Goal: Information Seeking & Learning: Learn about a topic

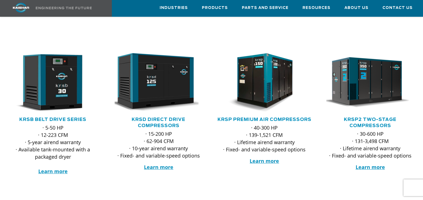
scroll to position [79, 0]
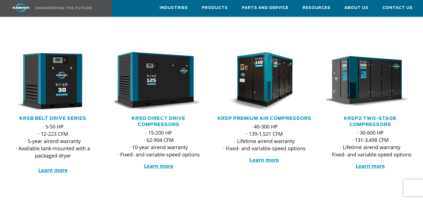
click at [61, 115] on h5 "KRSB Belt Drive Series" at bounding box center [53, 118] width 94 height 6
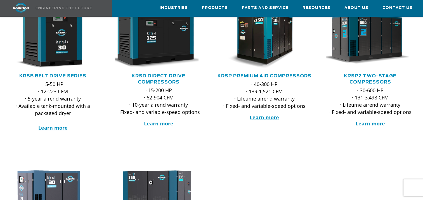
scroll to position [119, 0]
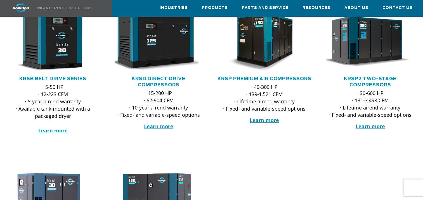
click at [151, 76] on h5 "KRSD Direct Drive Compressors" at bounding box center [158, 82] width 94 height 12
click at [61, 76] on div "KRSB Belt Drive Series" at bounding box center [53, 80] width 94 height 8
click at [278, 77] on link "KRSP Premium Air Compressors" at bounding box center [264, 79] width 94 height 4
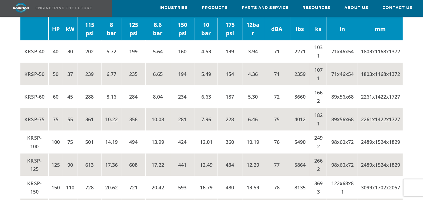
scroll to position [863, 0]
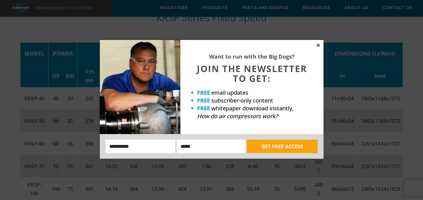
click at [317, 46] on icon at bounding box center [318, 45] width 5 height 5
